Goal: Task Accomplishment & Management: Manage account settings

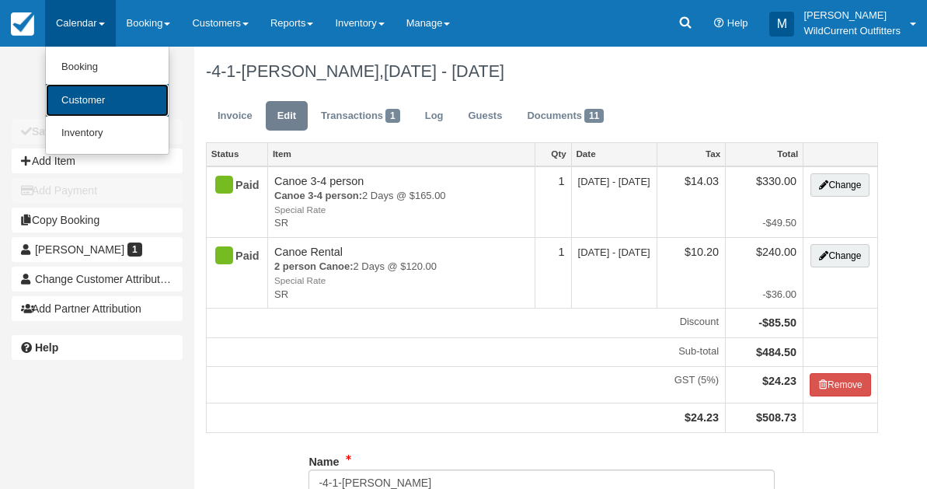
click at [78, 84] on link "Customer" at bounding box center [107, 100] width 123 height 33
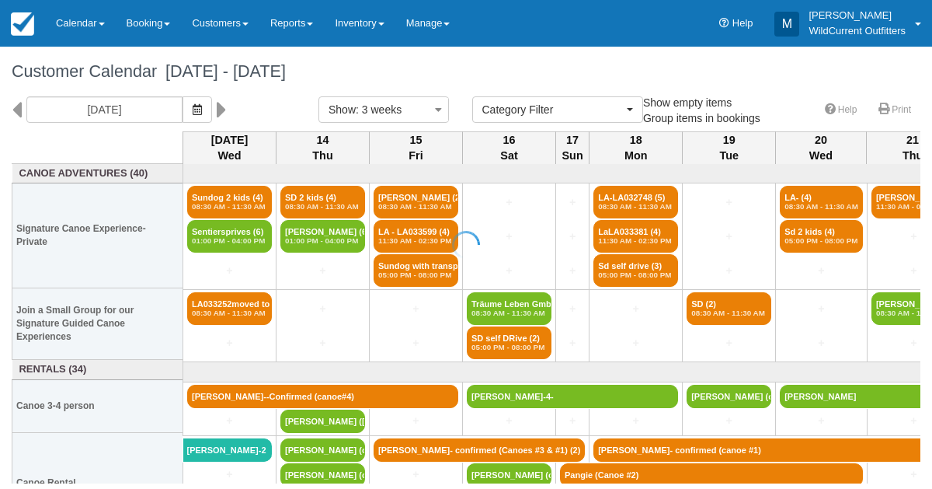
select select
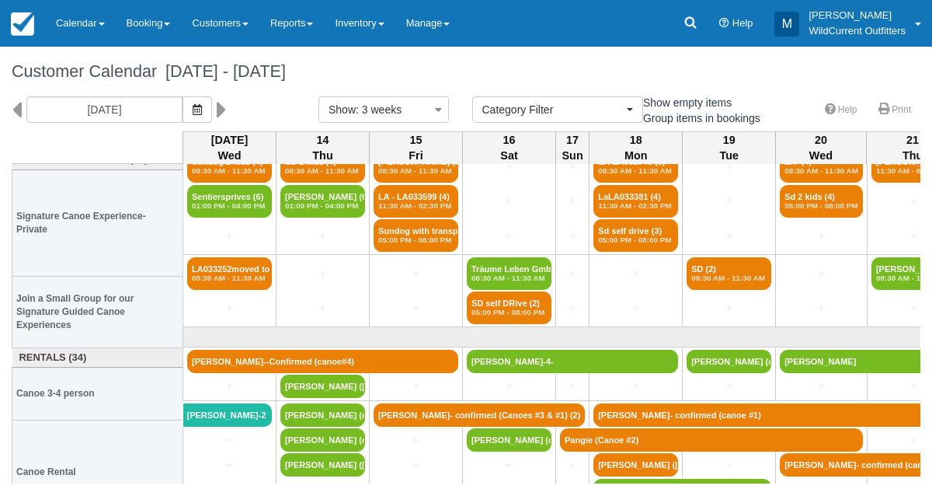
scroll to position [54, 0]
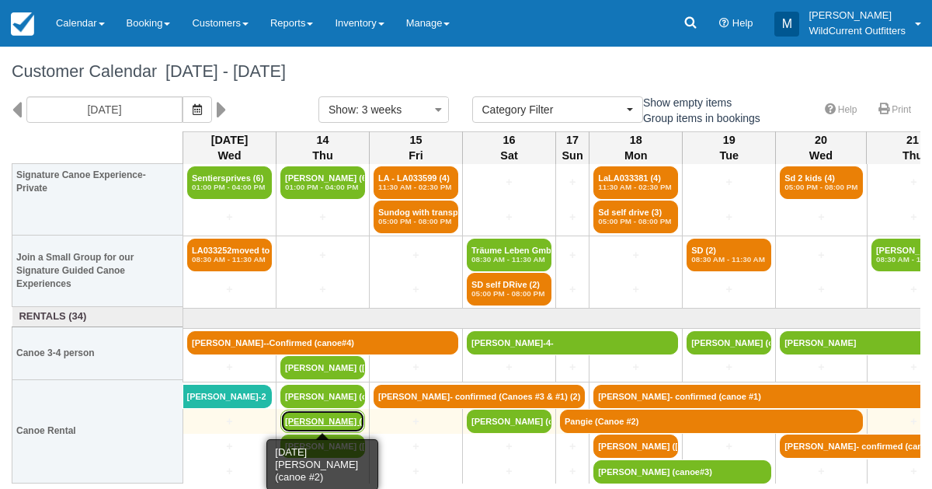
click at [318, 415] on link "[PERSON_NAME] (canoe #2)" at bounding box center [322, 420] width 85 height 23
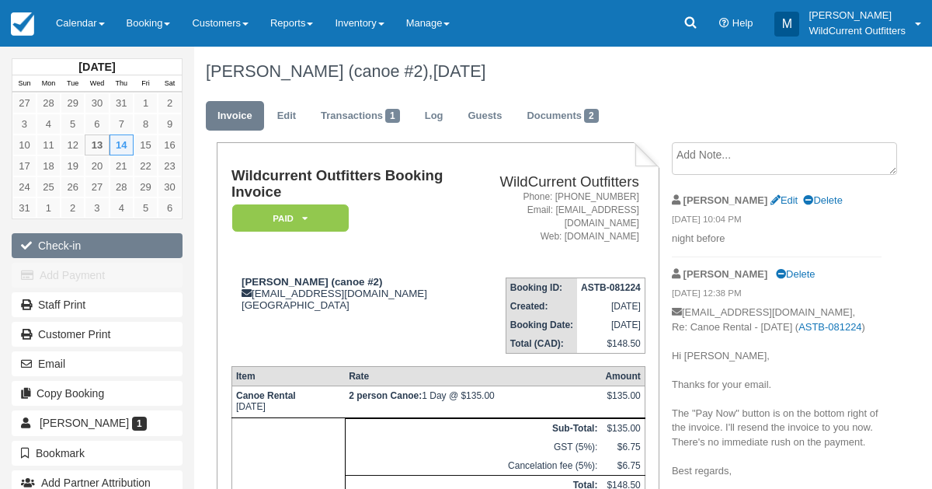
click at [82, 243] on button "Check-in" at bounding box center [97, 245] width 171 height 25
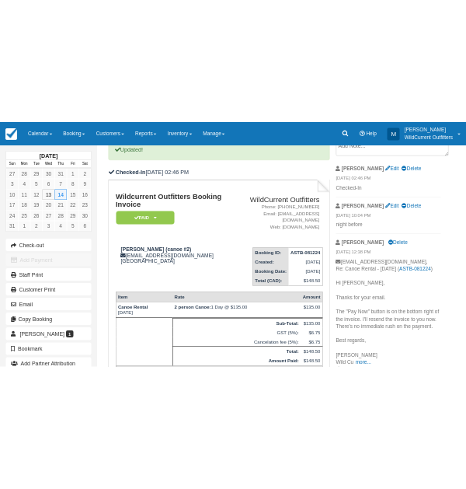
scroll to position [107, 0]
